Goal: Information Seeking & Learning: Learn about a topic

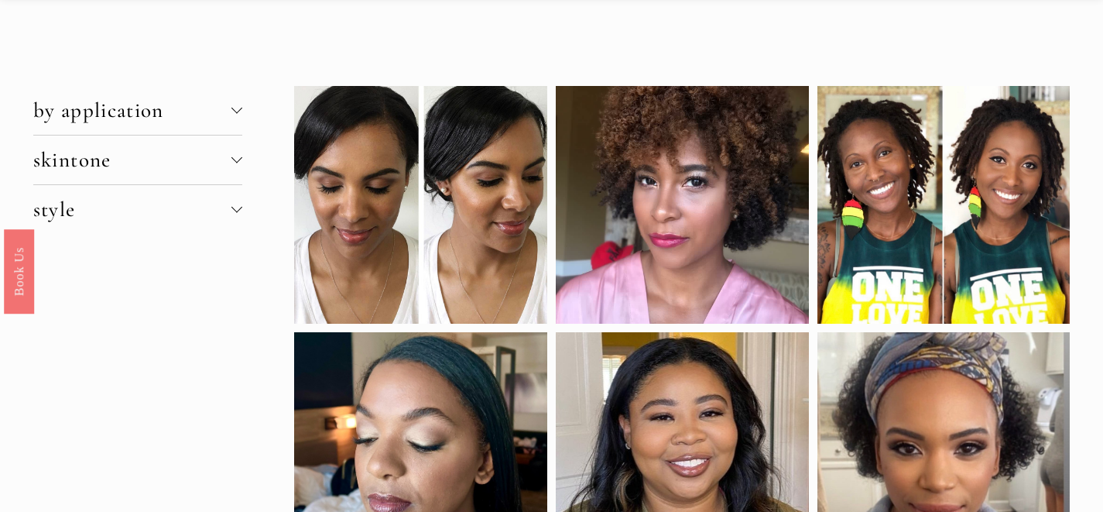
scroll to position [18, 0]
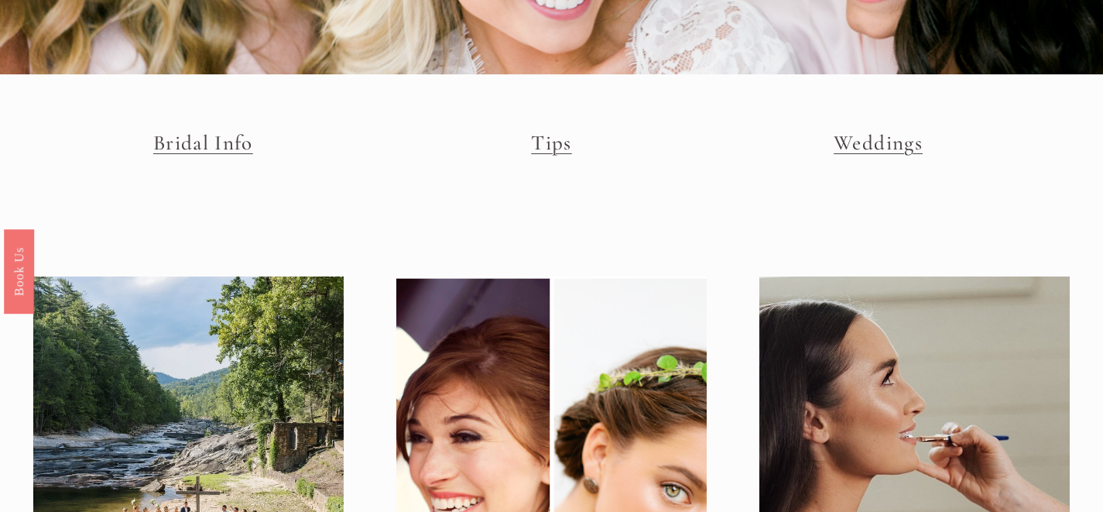
scroll to position [9, 0]
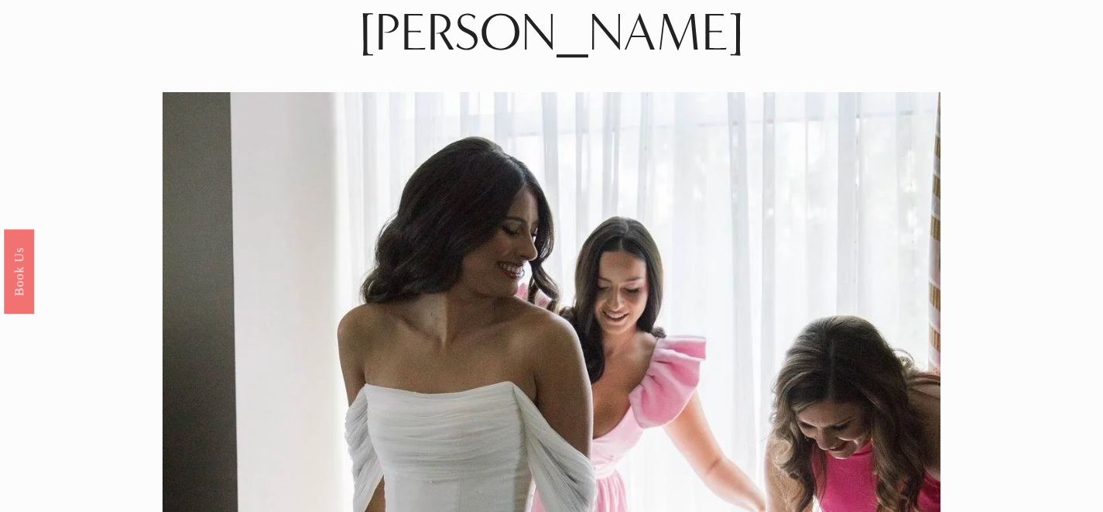
scroll to position [60, 0]
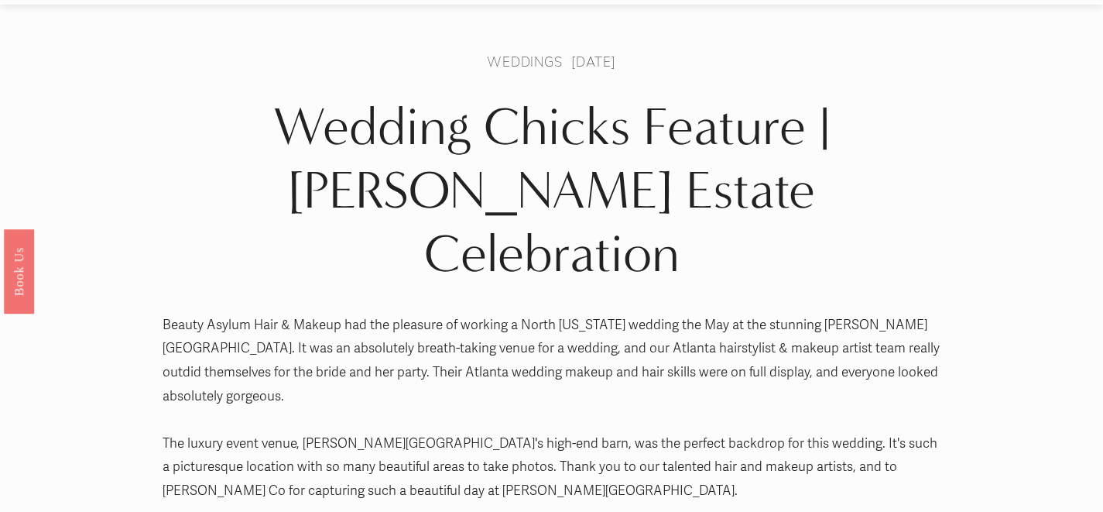
scroll to position [39, 0]
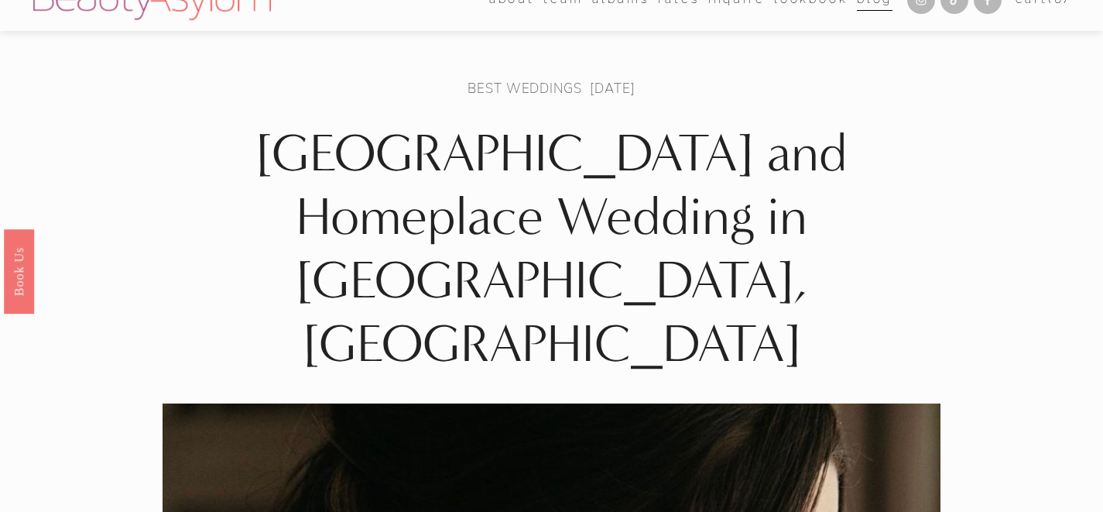
scroll to position [13, 0]
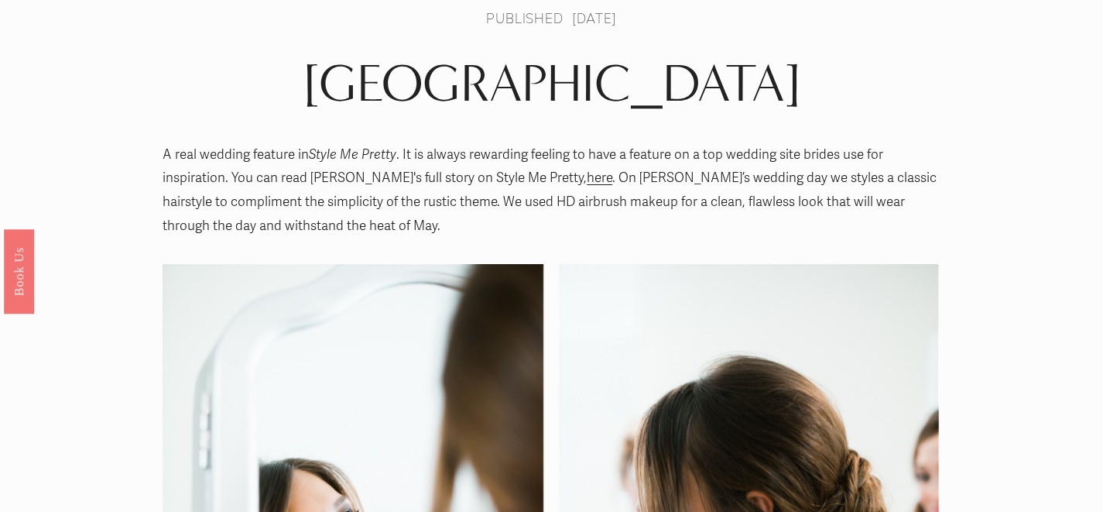
scroll to position [64, 0]
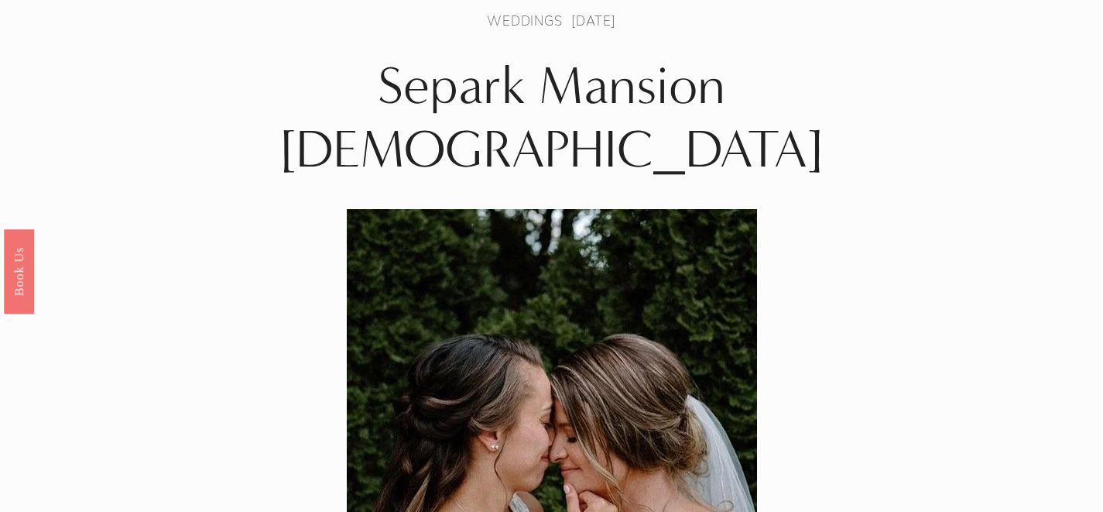
scroll to position [64, 0]
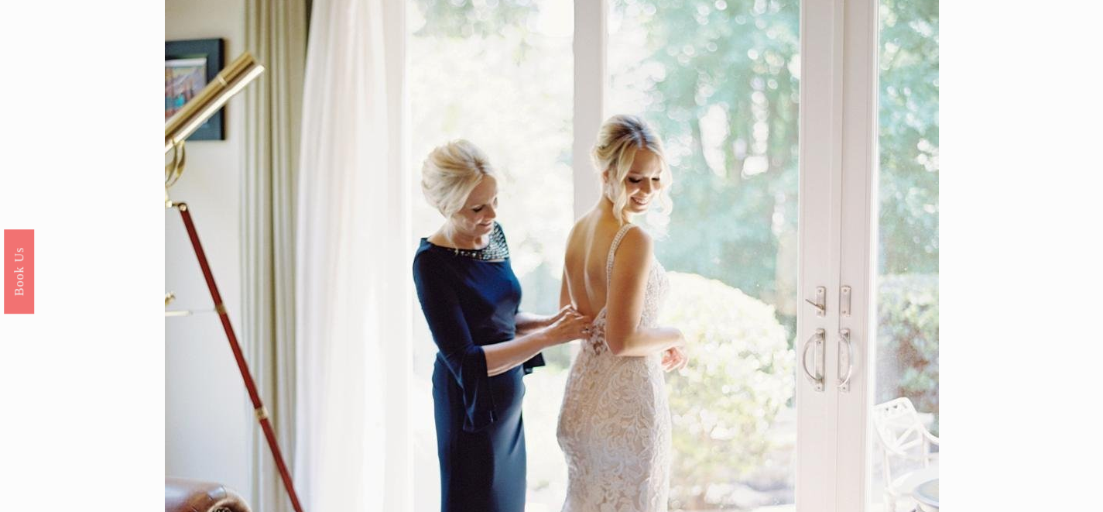
scroll to position [25, 0]
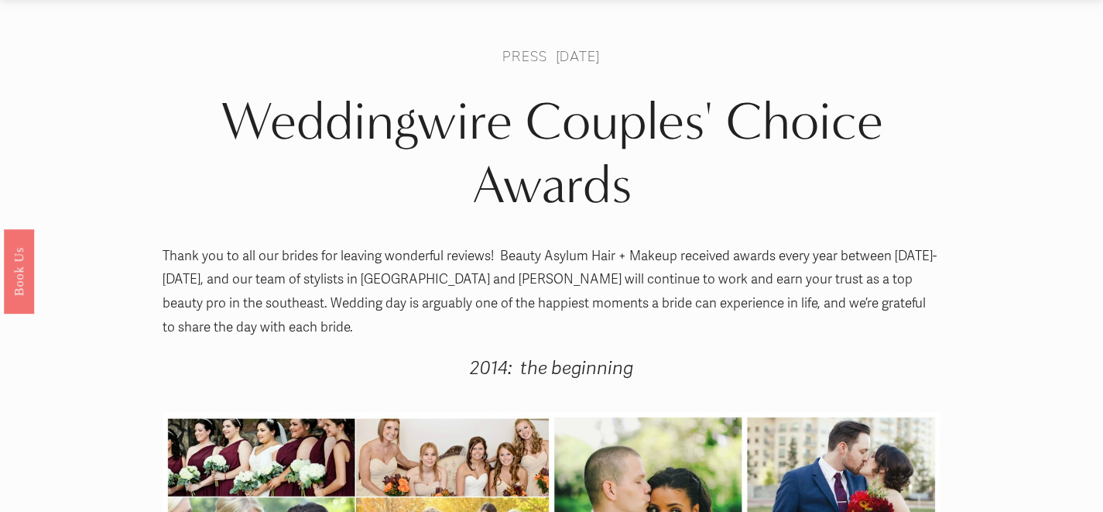
scroll to position [6, 0]
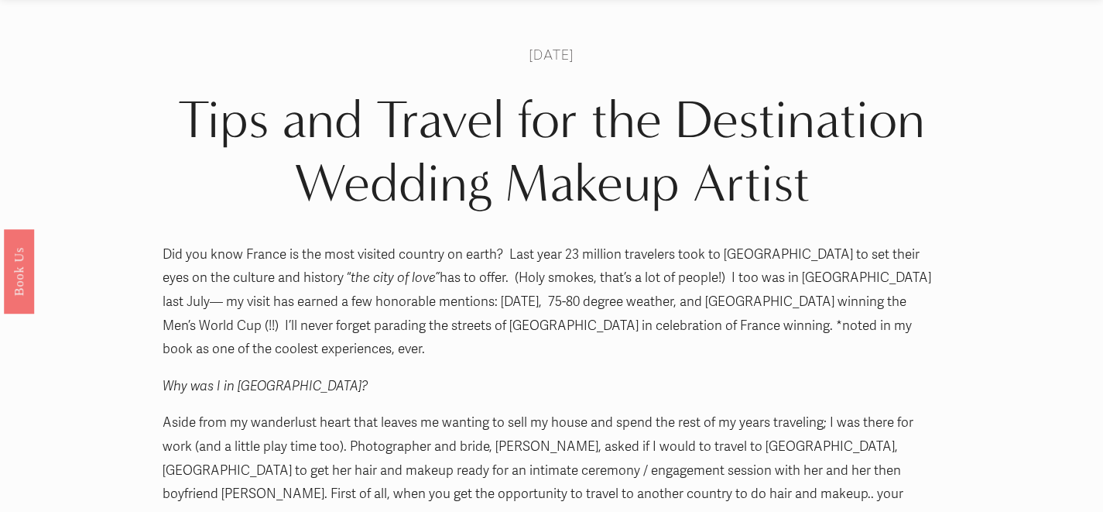
scroll to position [46, 0]
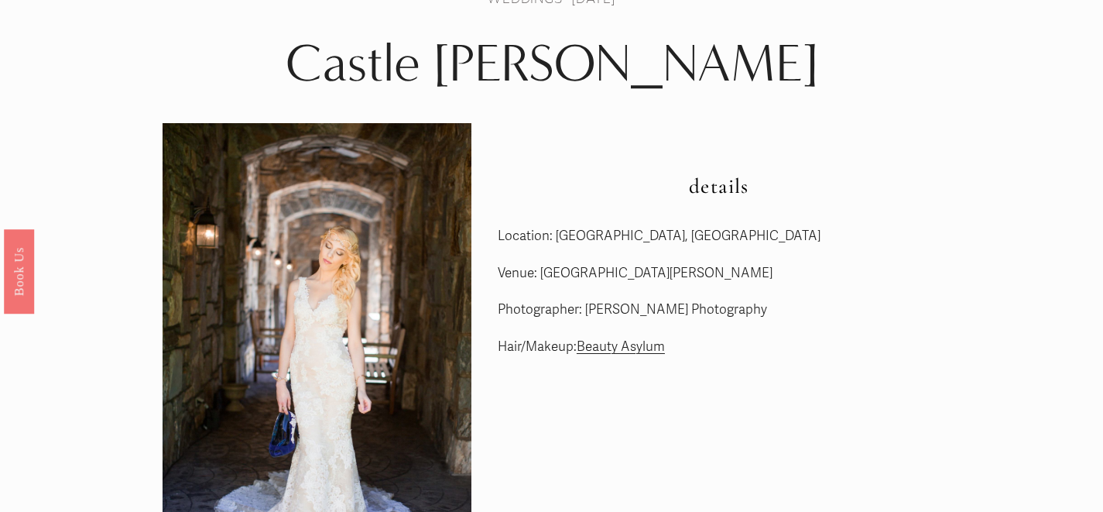
scroll to position [74, 0]
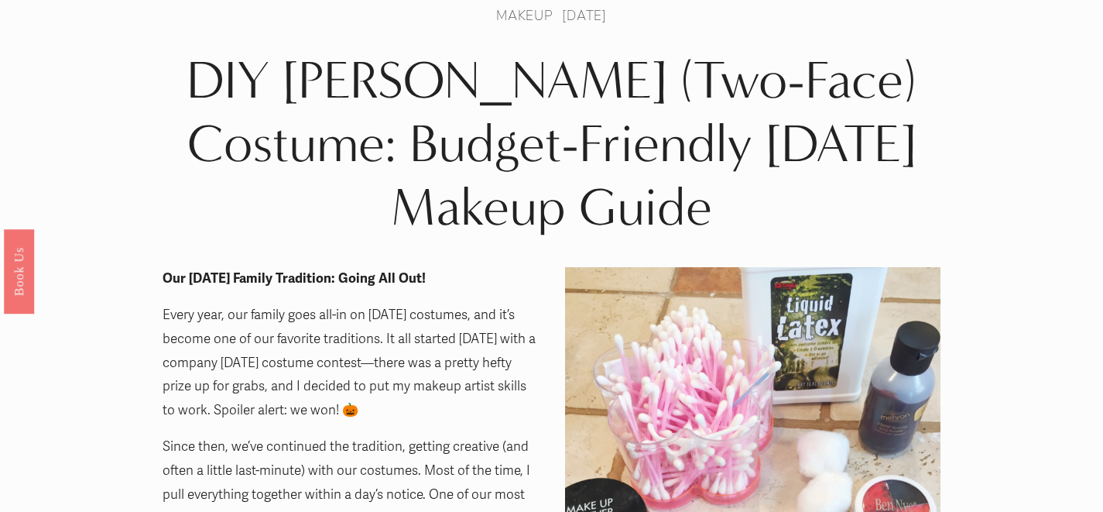
scroll to position [1, 0]
